Goal: Transaction & Acquisition: Book appointment/travel/reservation

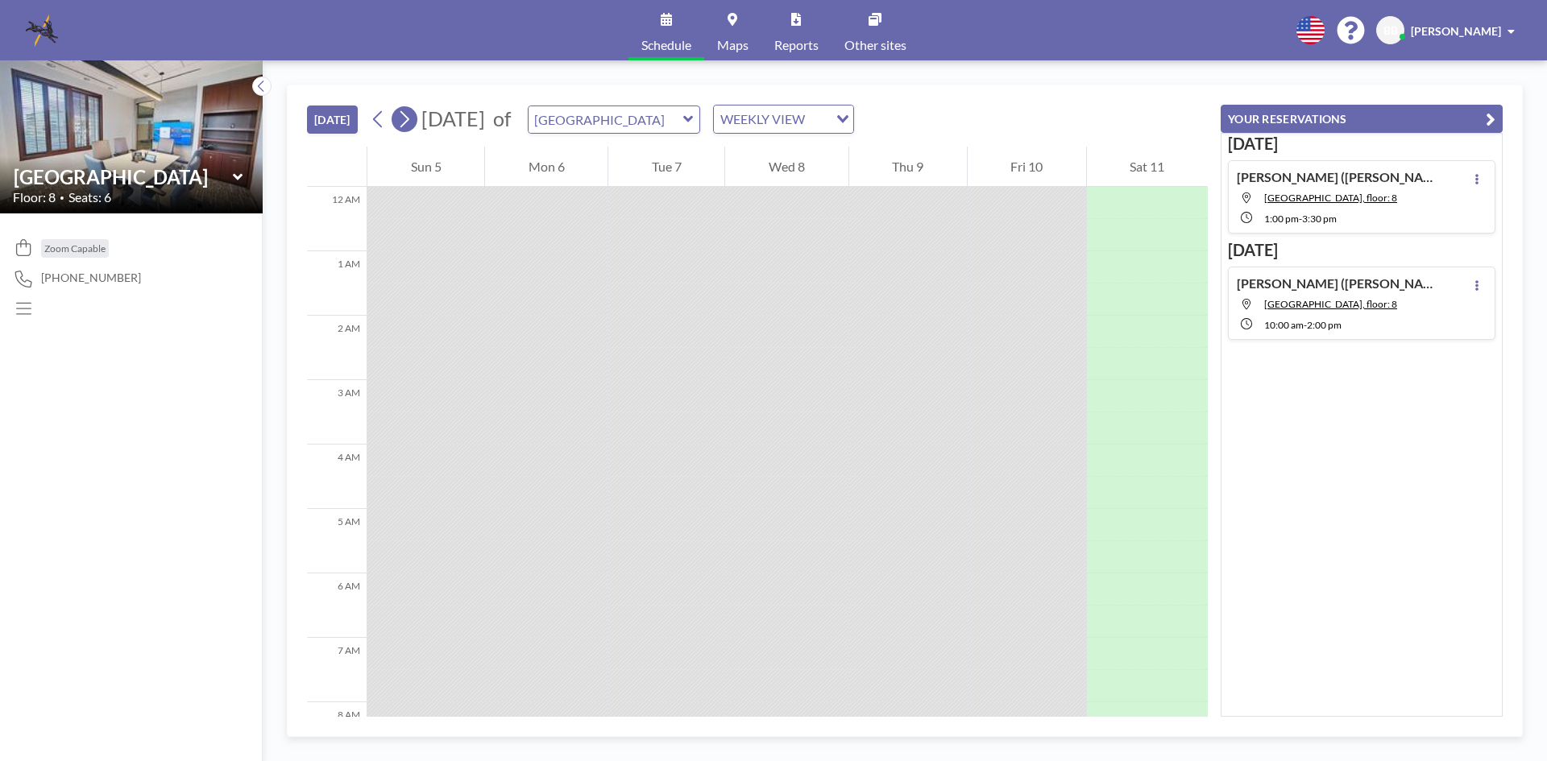
click at [404, 116] on icon at bounding box center [403, 119] width 15 height 24
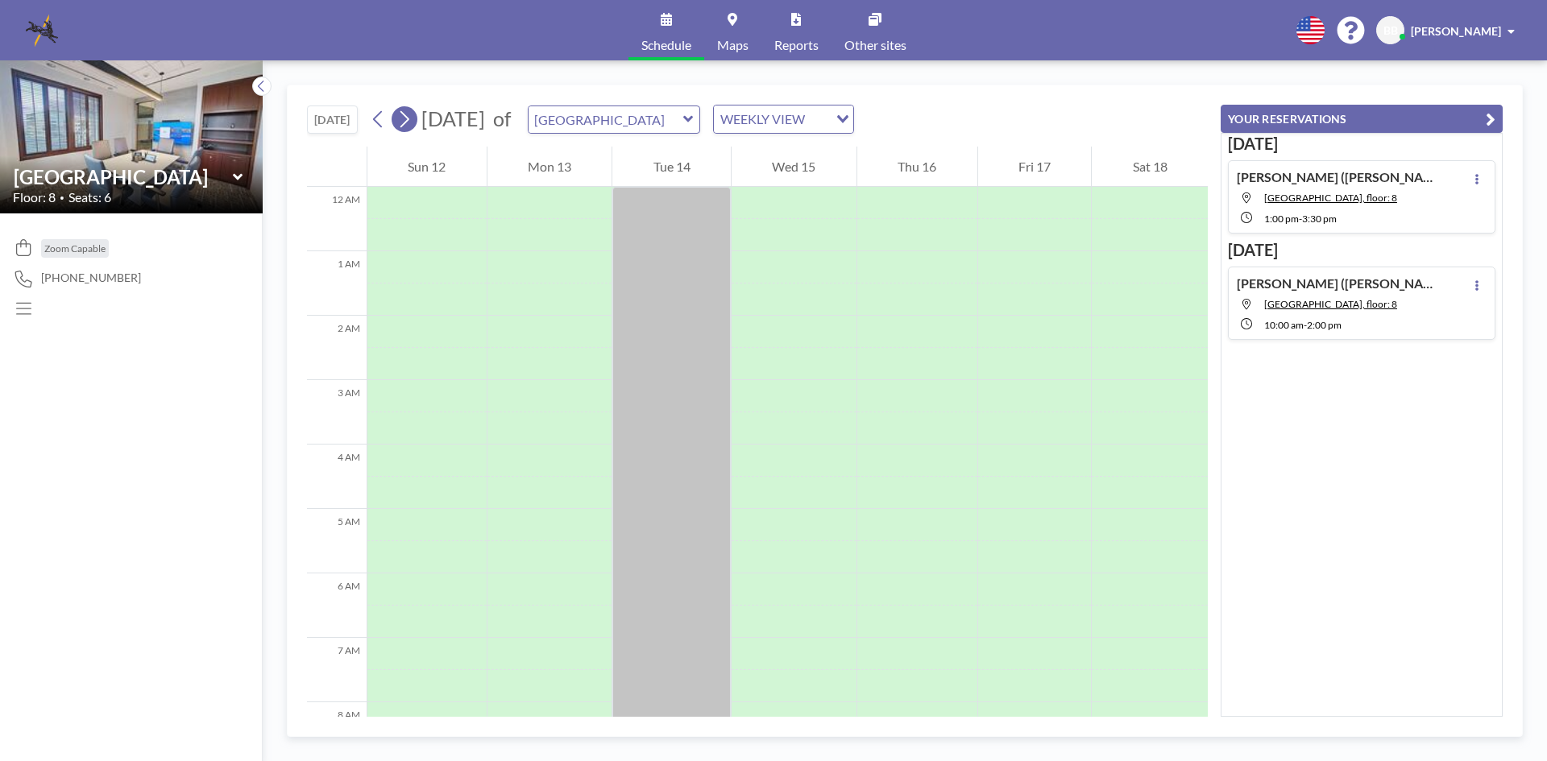
click at [407, 116] on icon at bounding box center [403, 119] width 15 height 24
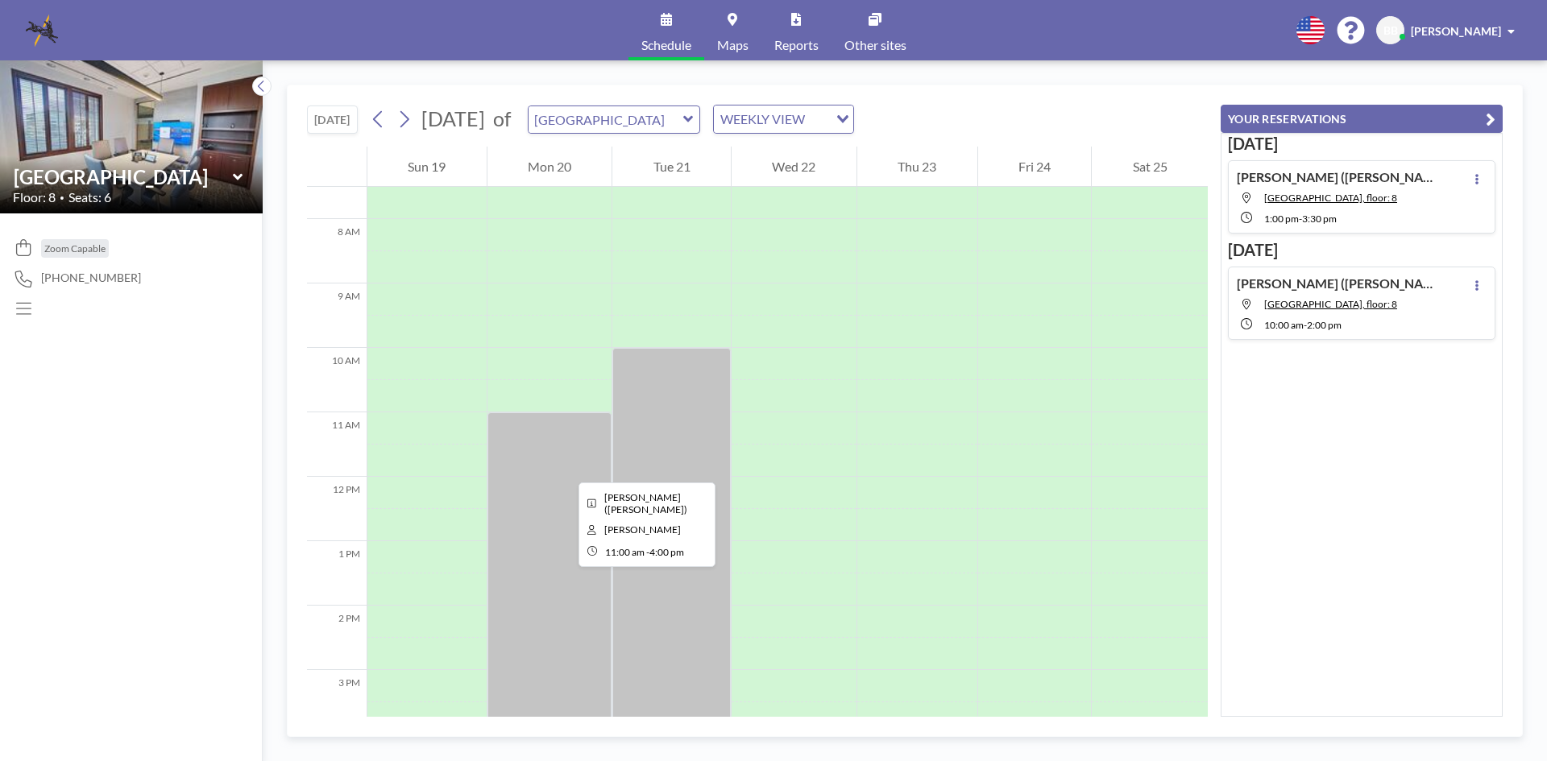
scroll to position [644, 0]
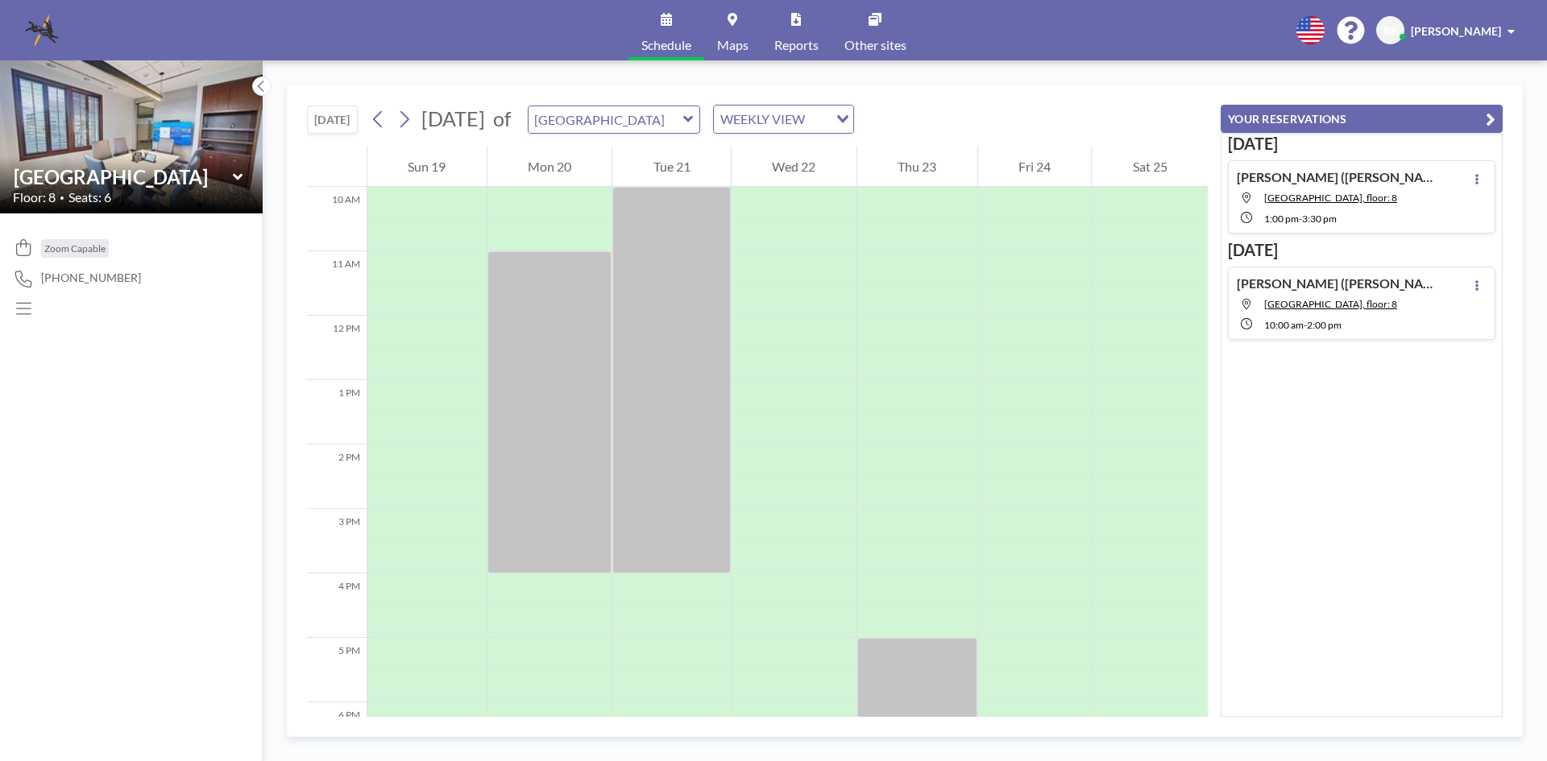
click at [233, 174] on icon at bounding box center [238, 177] width 10 height 16
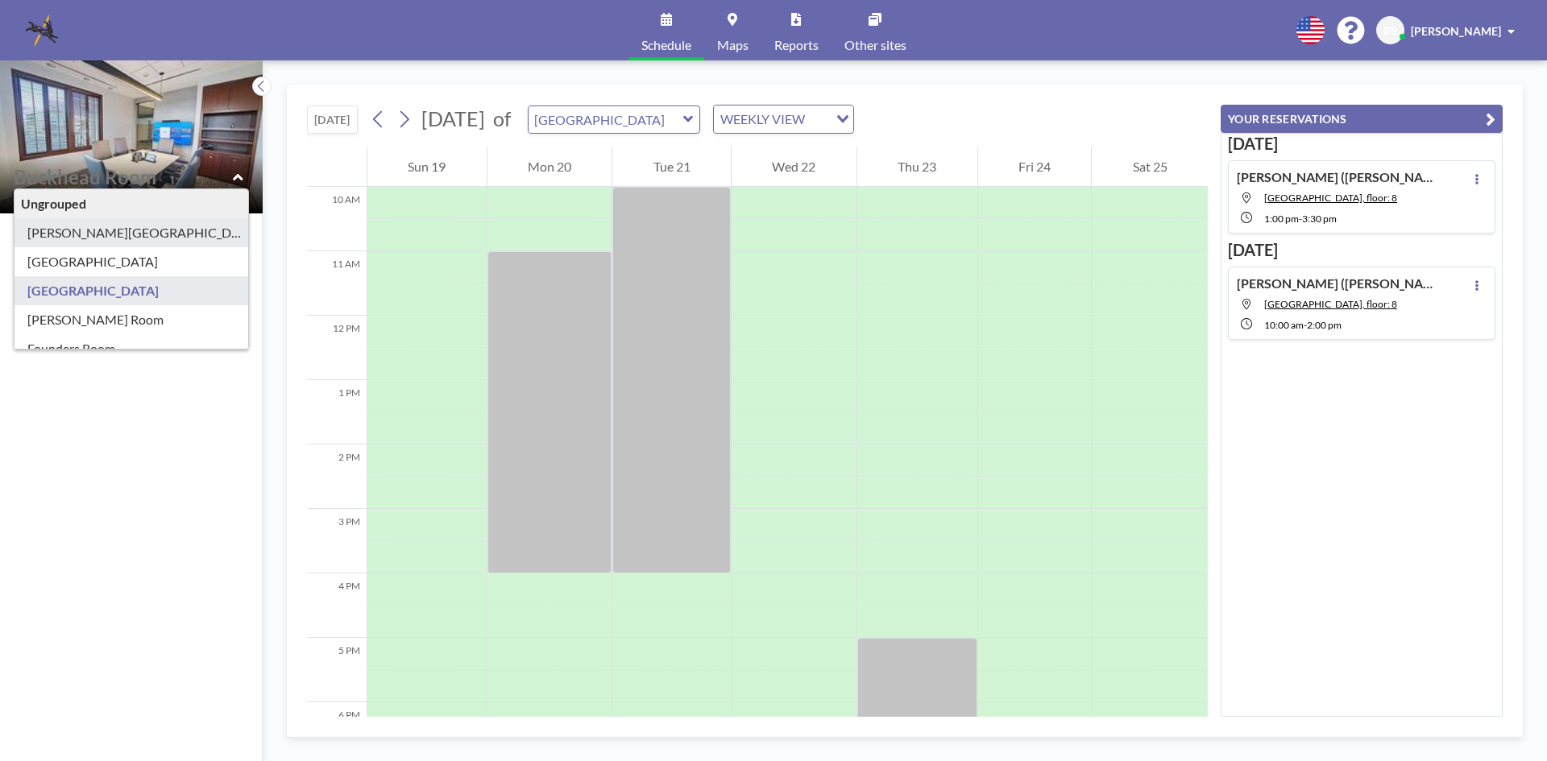
type input "[PERSON_NAME][GEOGRAPHIC_DATA]"
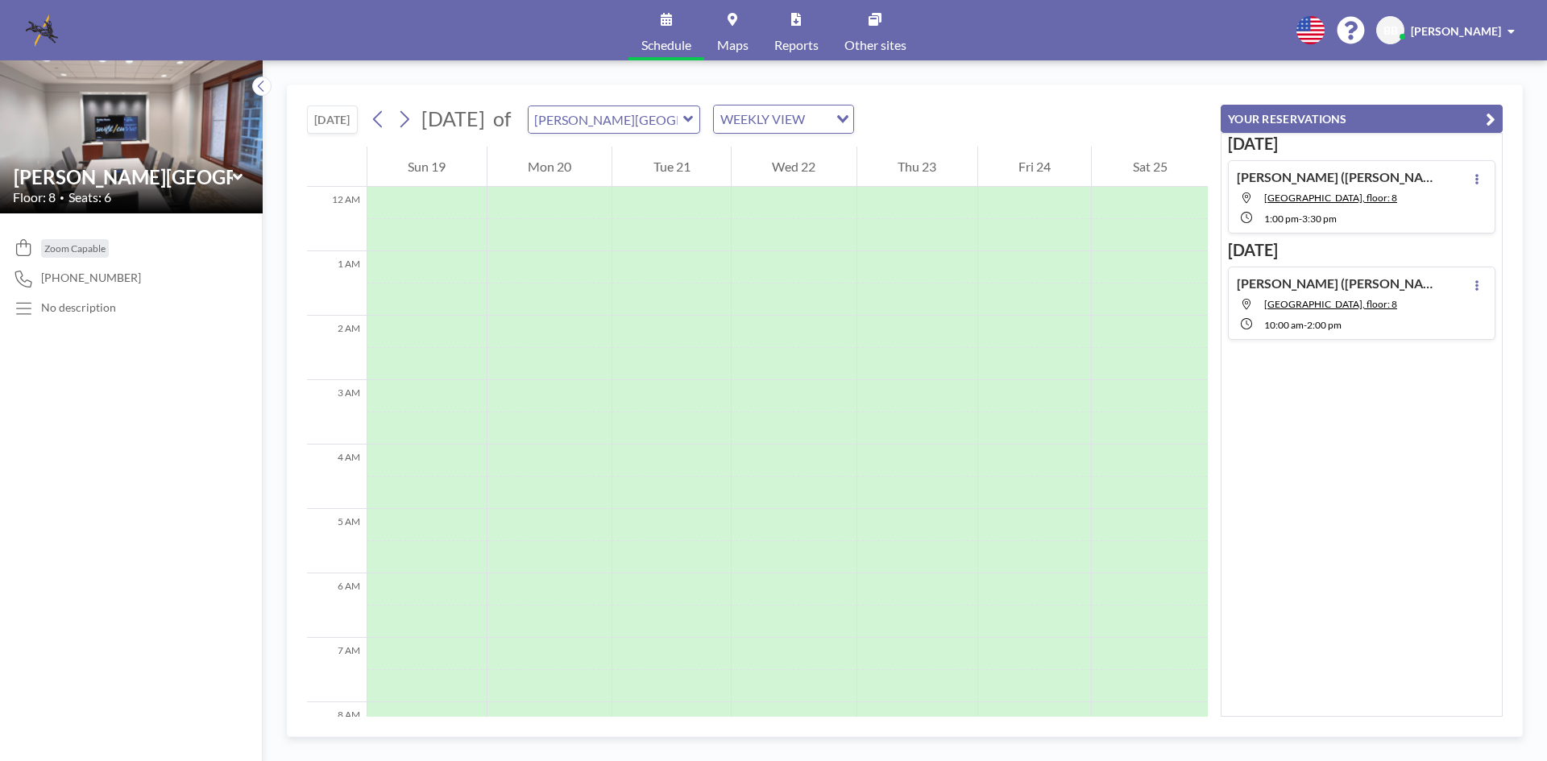
click at [239, 176] on icon at bounding box center [237, 176] width 10 height 6
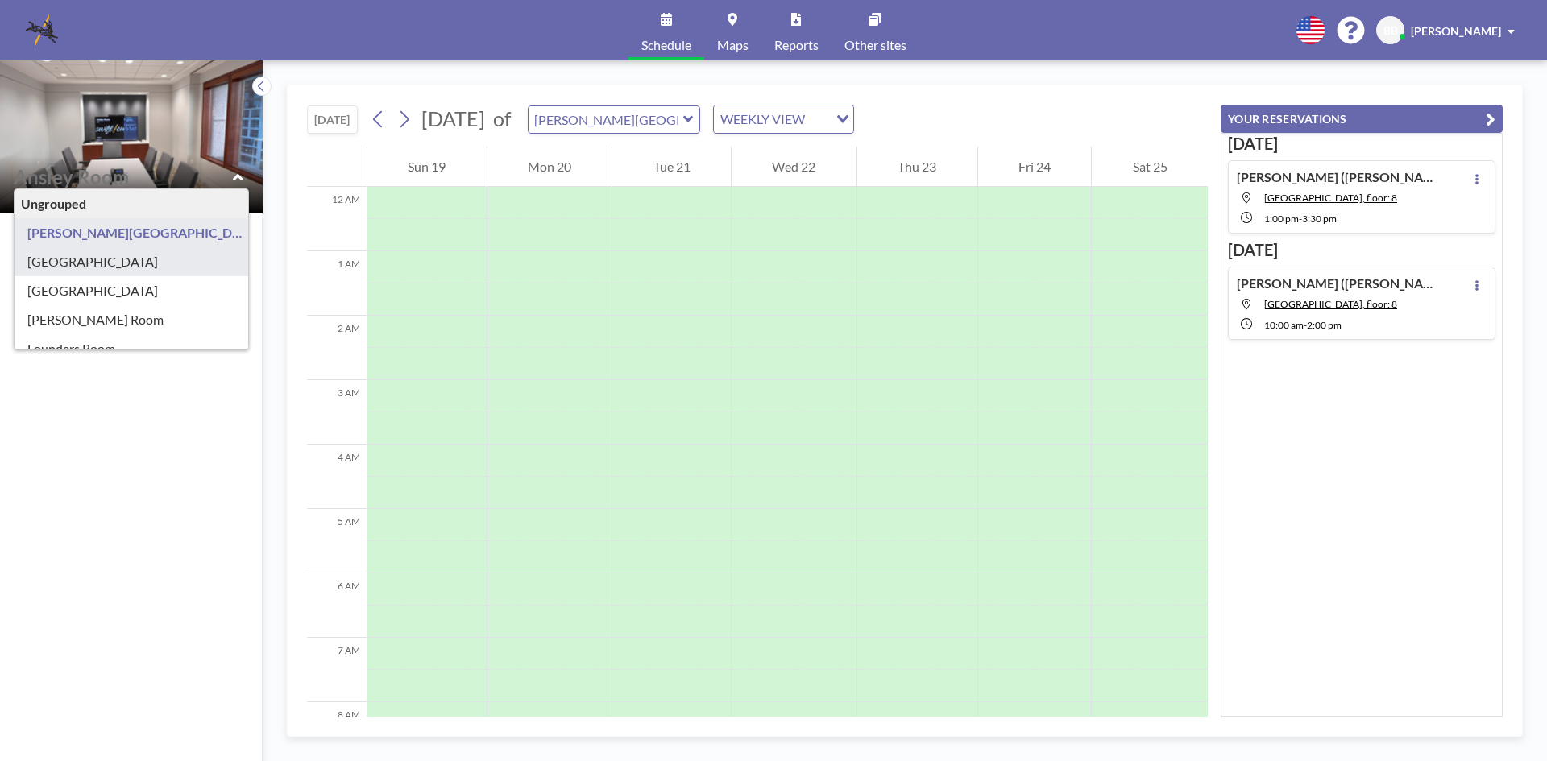
type input "[GEOGRAPHIC_DATA]"
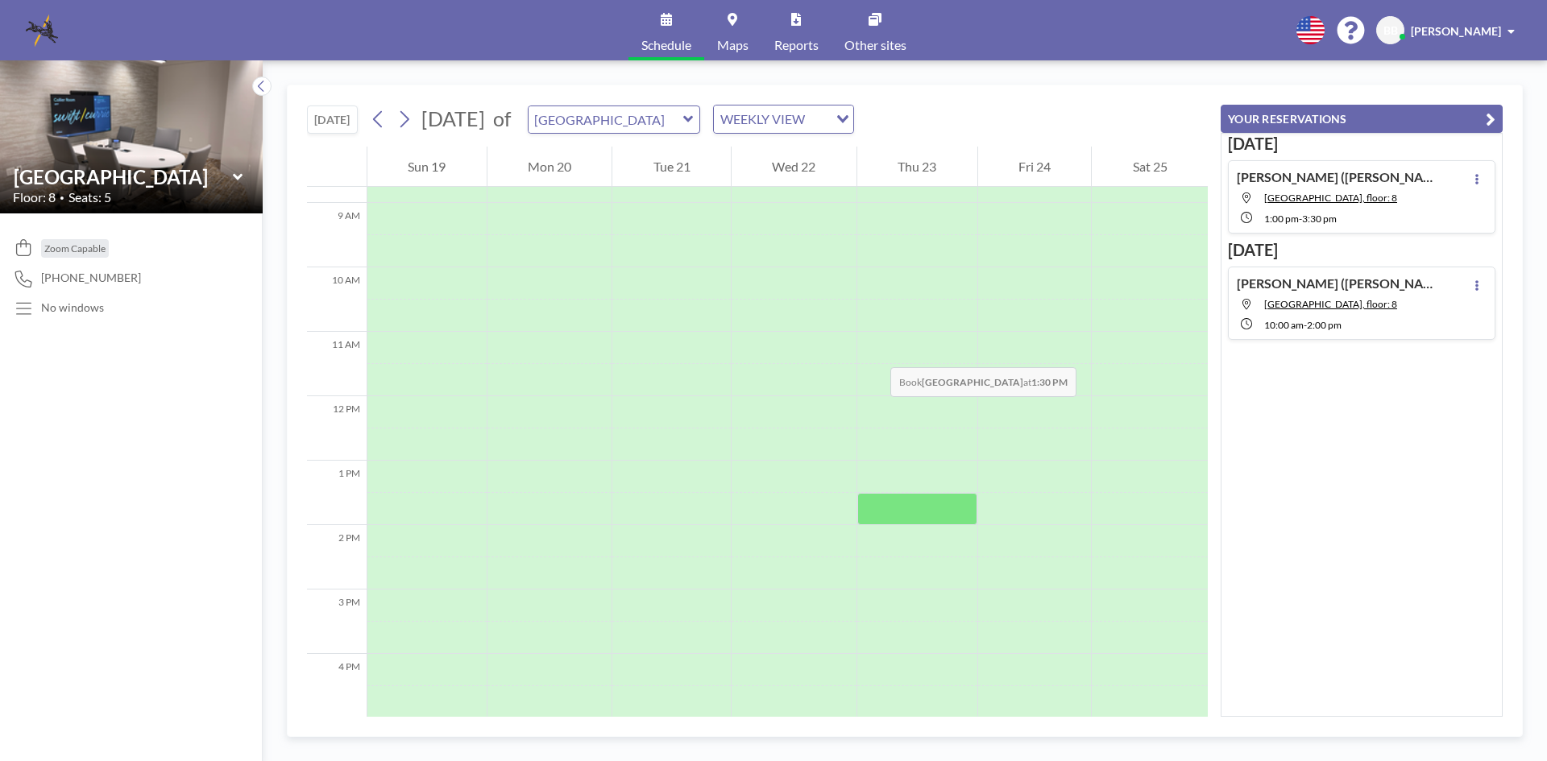
scroll to position [725, 0]
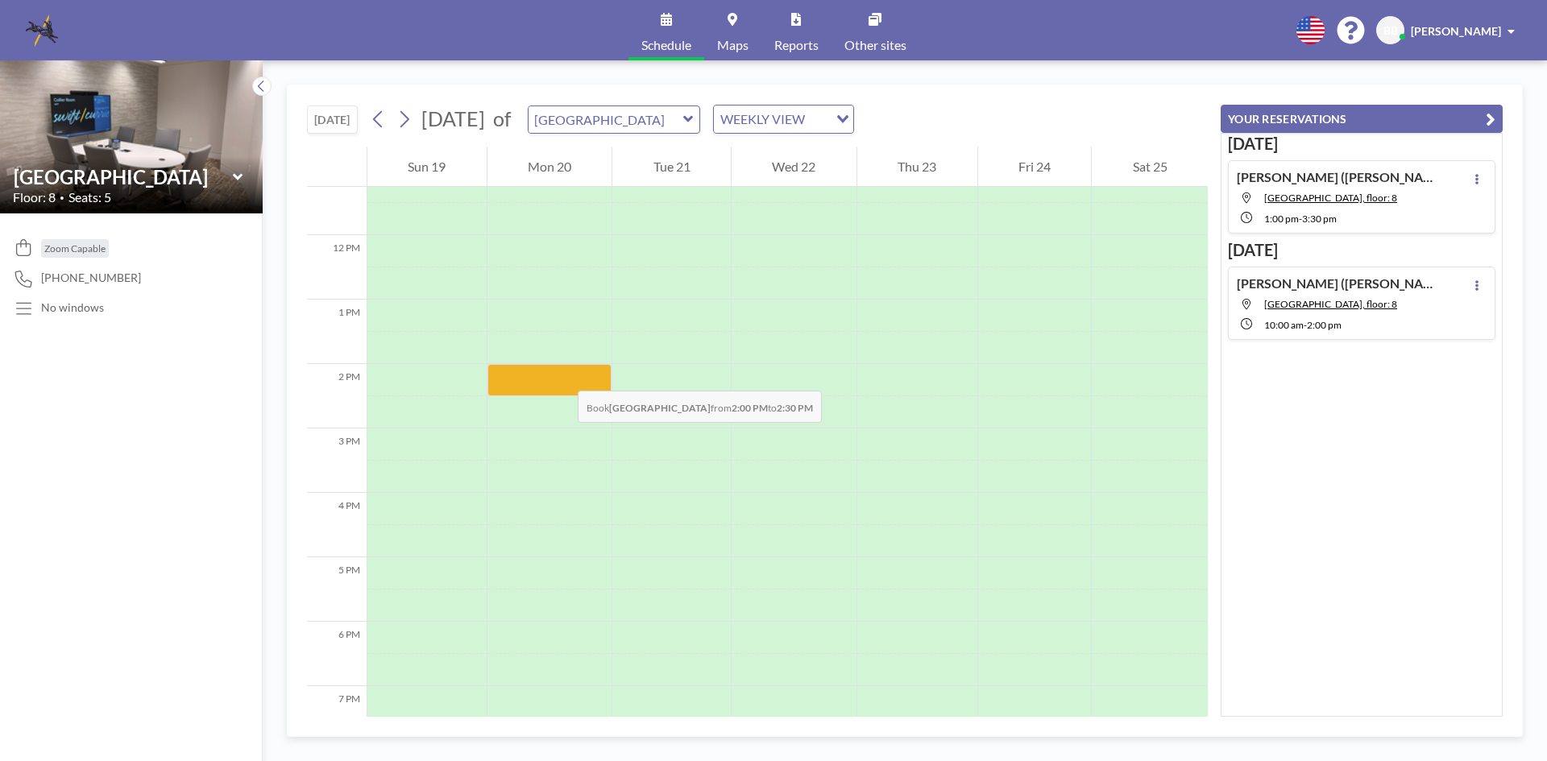
click at [561, 375] on div at bounding box center [549, 380] width 125 height 32
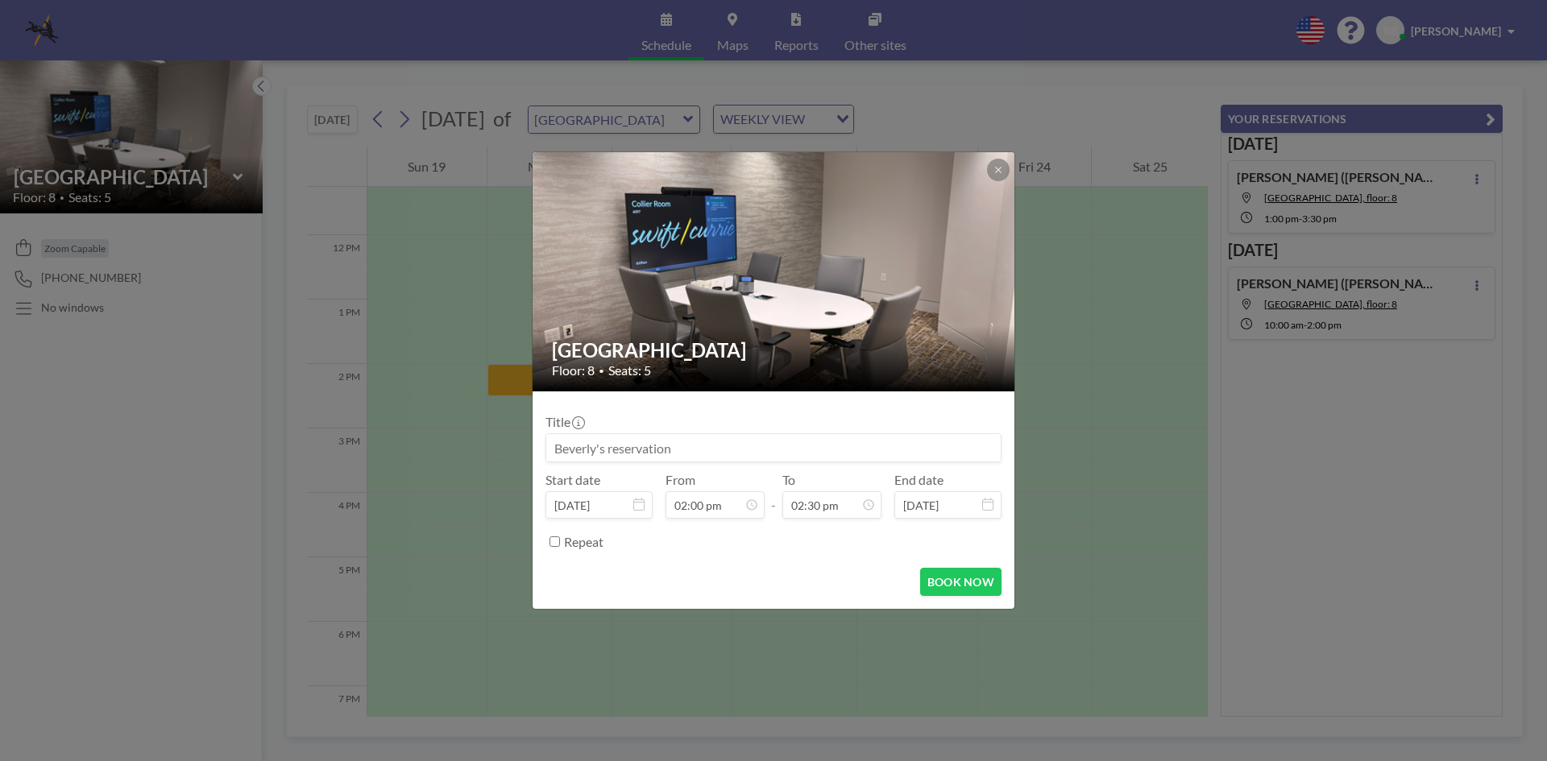
click at [560, 450] on input at bounding box center [773, 447] width 454 height 27
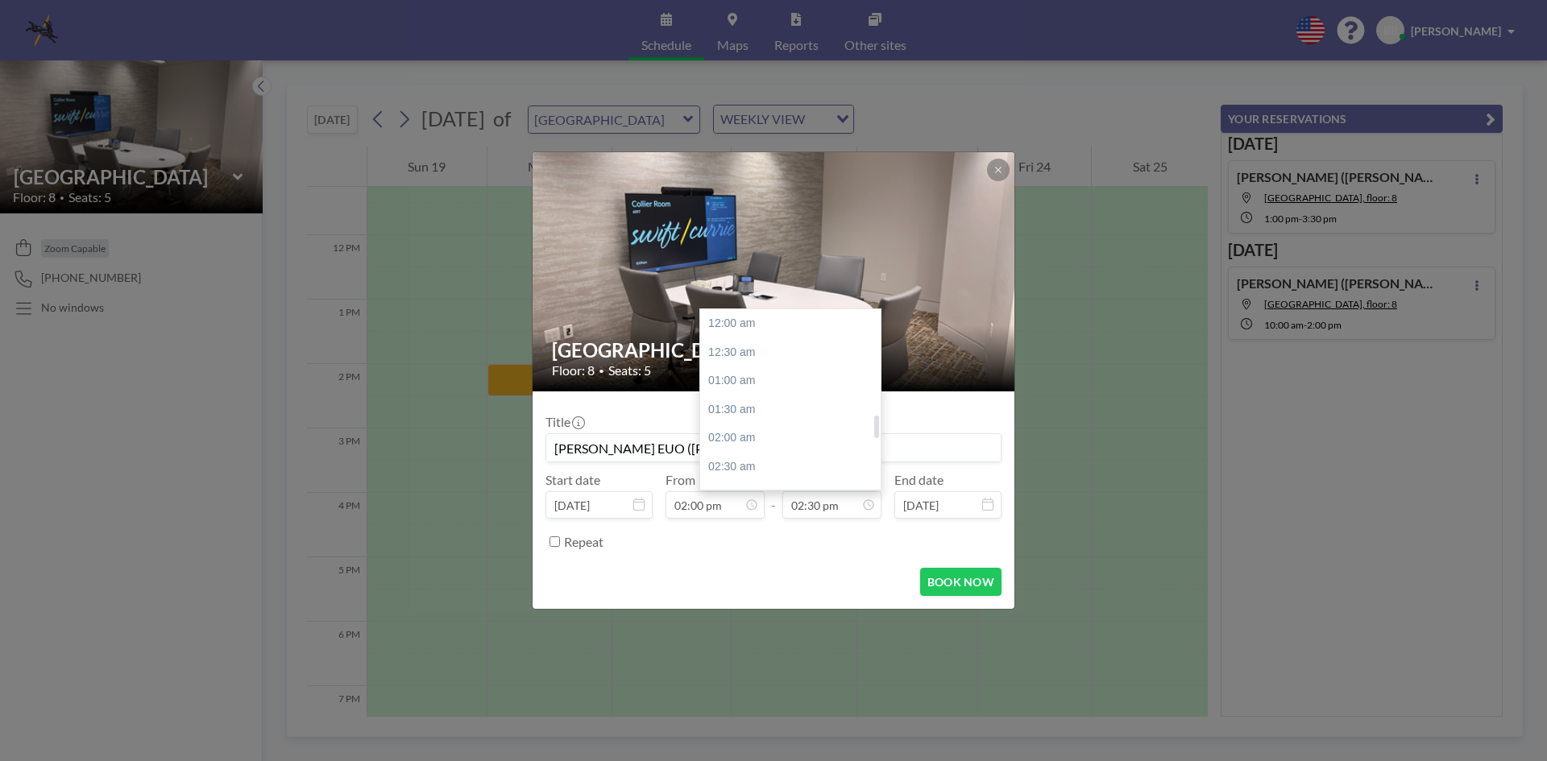
scroll to position [831, 0]
type input "[PERSON_NAME] EUO ([PERSON_NAME])"
click at [739, 470] on div "05:00 pm" at bounding box center [794, 467] width 189 height 29
type input "05:00 pm"
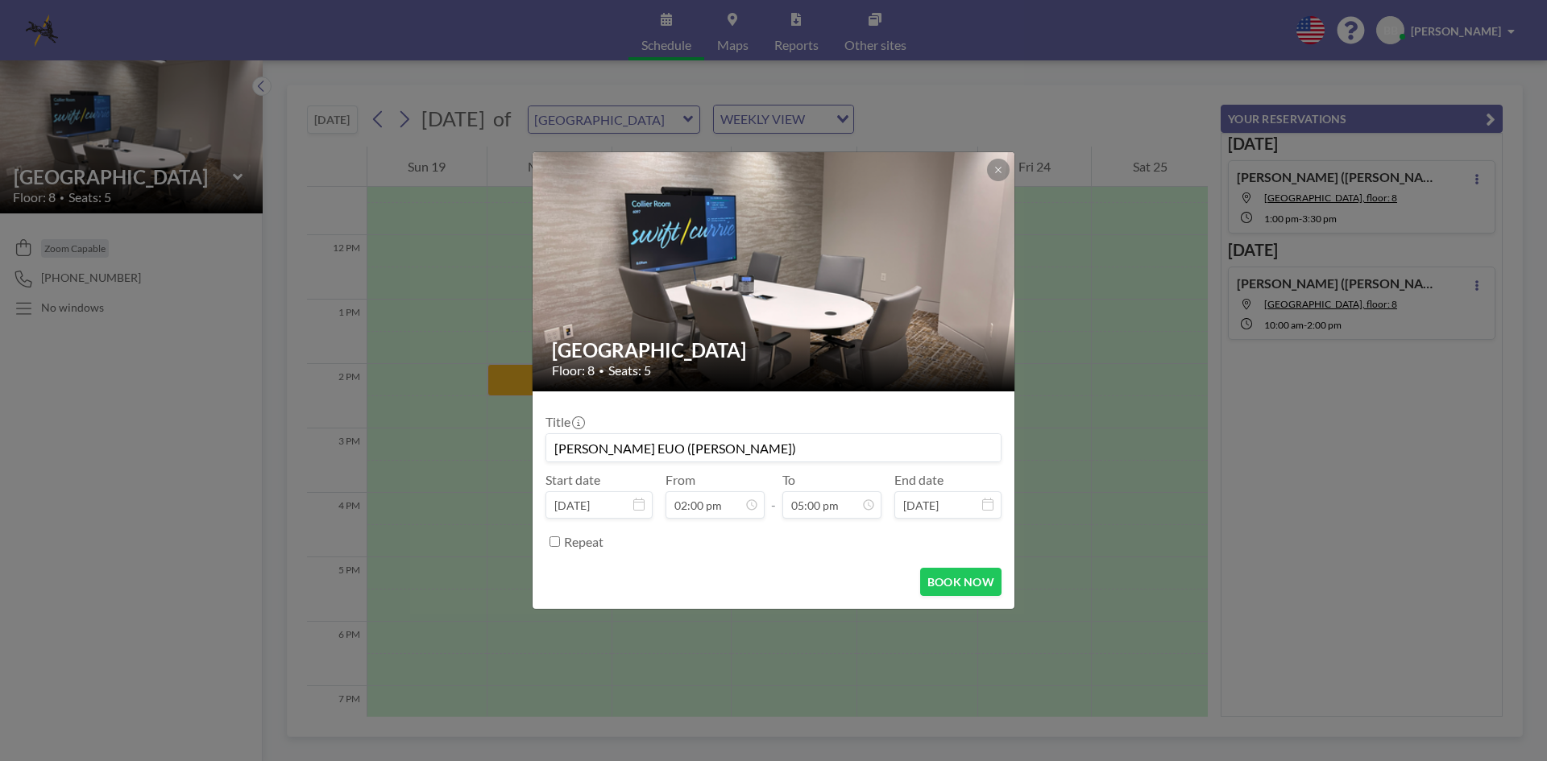
scroll to position [803, 0]
click at [956, 582] on button "BOOK NOW" at bounding box center [960, 582] width 81 height 28
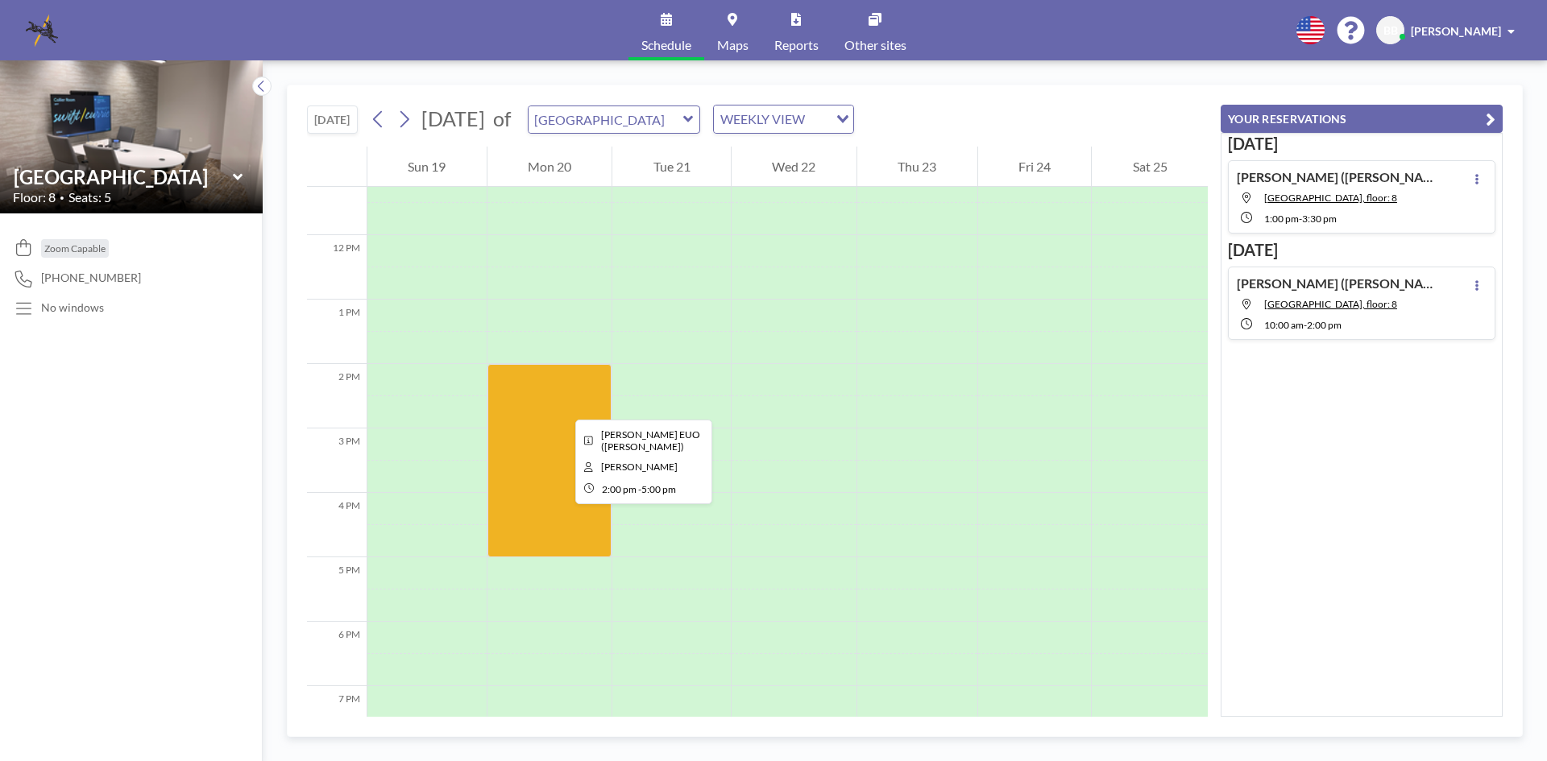
click at [562, 405] on div at bounding box center [549, 460] width 125 height 193
